Goal: Task Accomplishment & Management: Manage account settings

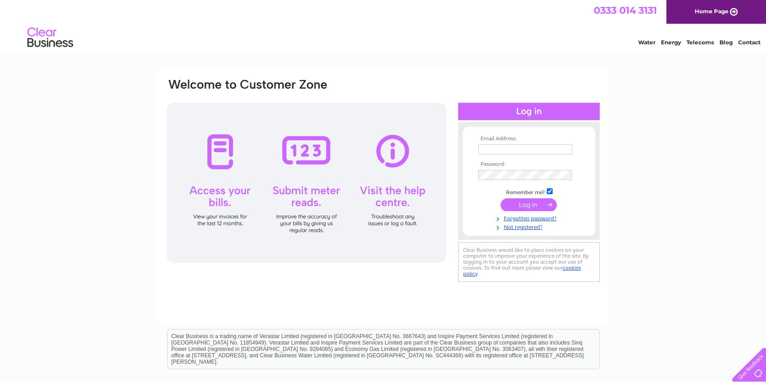
type input "[EMAIL_ADDRESS][PERSON_NAME][DOMAIN_NAME]"
click at [523, 205] on input "submit" at bounding box center [528, 204] width 56 height 13
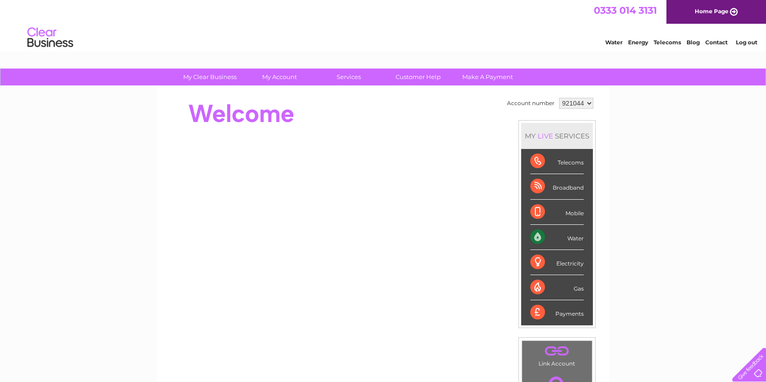
click at [576, 236] on div "Water" at bounding box center [556, 237] width 53 height 25
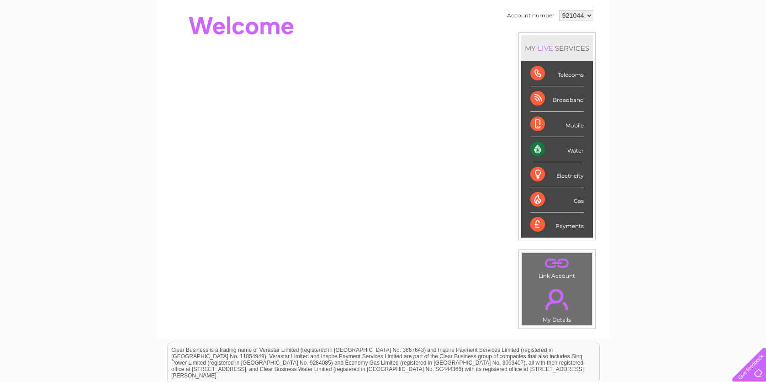
scroll to position [92, 0]
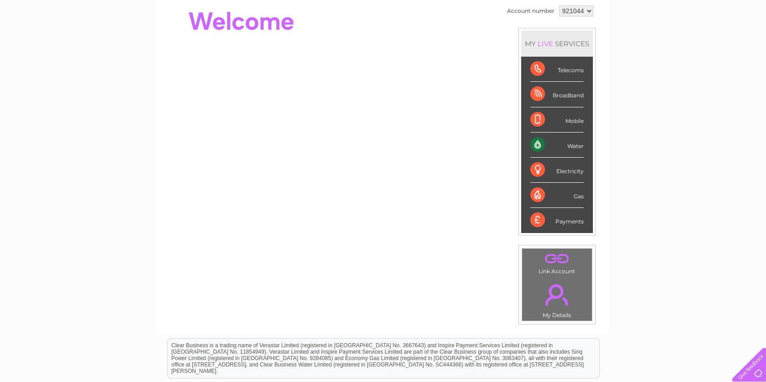
click at [567, 144] on div "Water" at bounding box center [556, 144] width 53 height 25
click at [566, 146] on div "Water" at bounding box center [556, 144] width 53 height 25
click at [535, 145] on div "Water" at bounding box center [556, 144] width 53 height 25
